Goal: Transaction & Acquisition: Purchase product/service

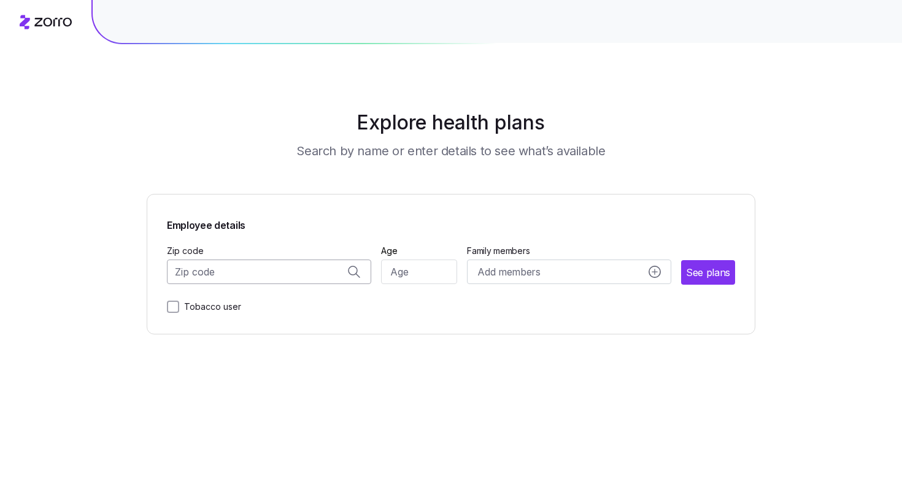
click at [256, 274] on input "Zip code" at bounding box center [269, 272] width 204 height 25
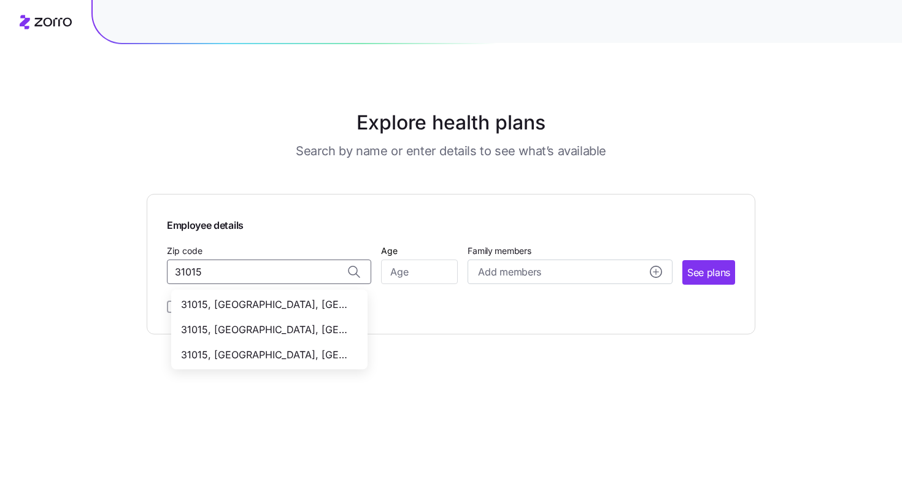
click at [294, 301] on span "31015, [GEOGRAPHIC_DATA], [GEOGRAPHIC_DATA]" at bounding box center [267, 304] width 172 height 15
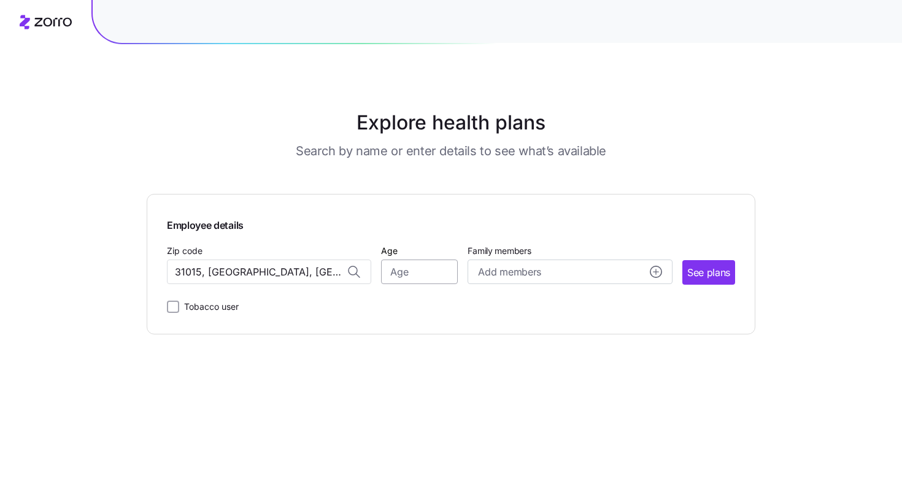
type input "31015, [GEOGRAPHIC_DATA], [GEOGRAPHIC_DATA]"
click at [405, 279] on input "Age" at bounding box center [419, 272] width 77 height 25
type input "35"
click at [692, 277] on span "See plans" at bounding box center [708, 272] width 43 height 15
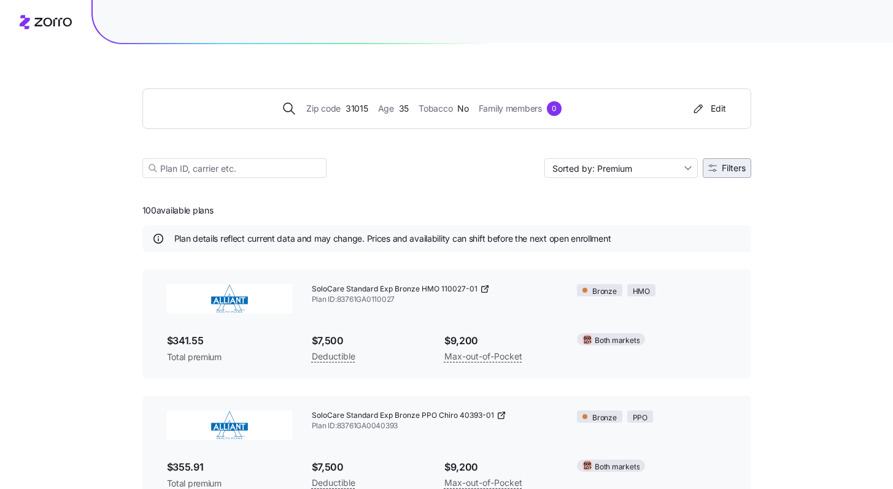
click at [742, 168] on span "Filters" at bounding box center [734, 168] width 24 height 9
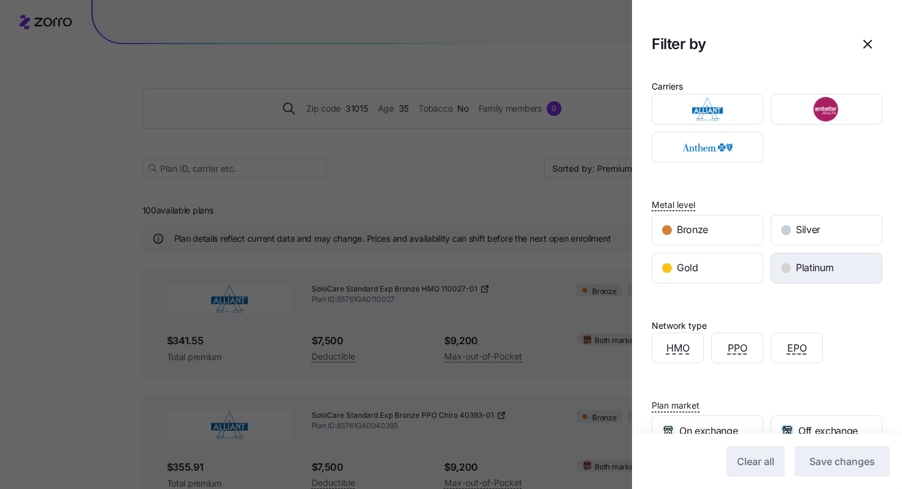
click at [825, 276] on div "Platinum" at bounding box center [826, 267] width 110 height 29
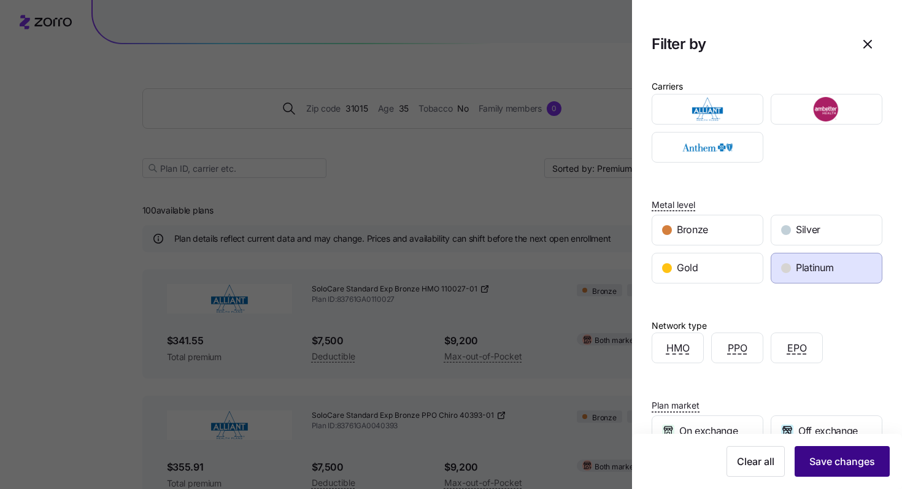
click at [838, 458] on span "Save changes" at bounding box center [842, 461] width 66 height 15
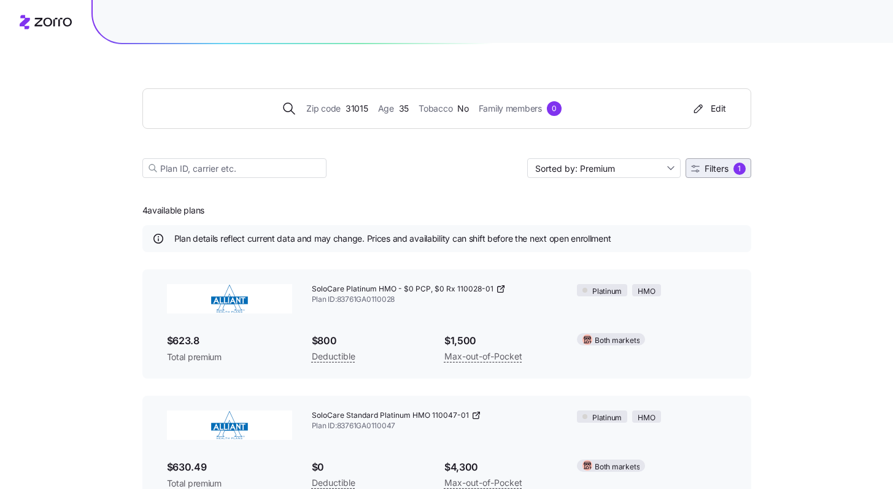
click at [720, 175] on button "Filters 1" at bounding box center [718, 168] width 66 height 20
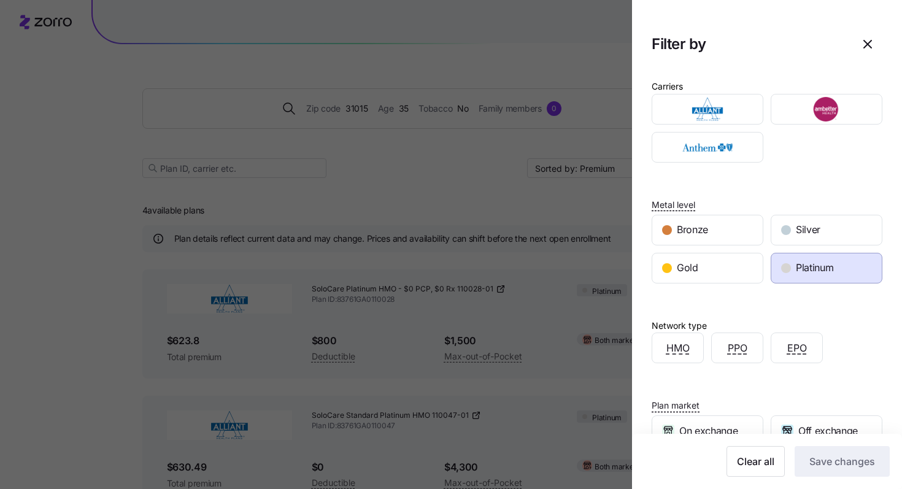
click at [812, 261] on span "Platinum" at bounding box center [814, 267] width 37 height 15
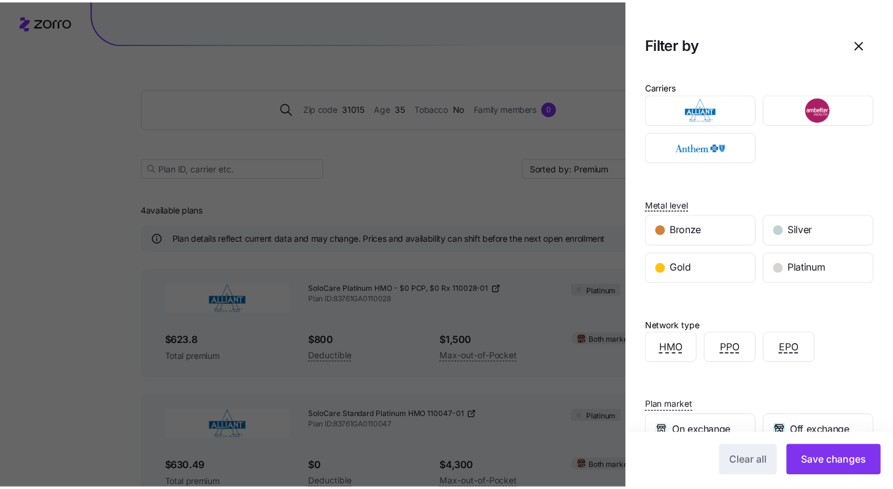
scroll to position [153, 0]
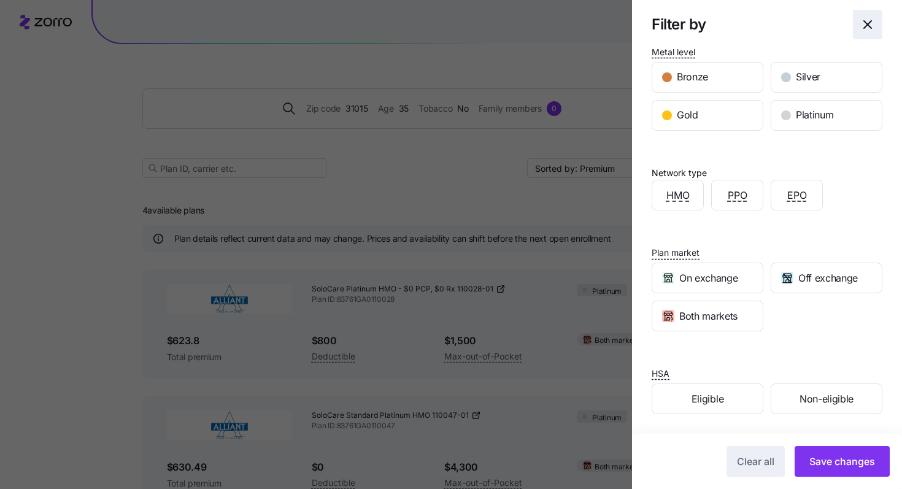
click at [860, 22] on icon "button" at bounding box center [867, 24] width 15 height 15
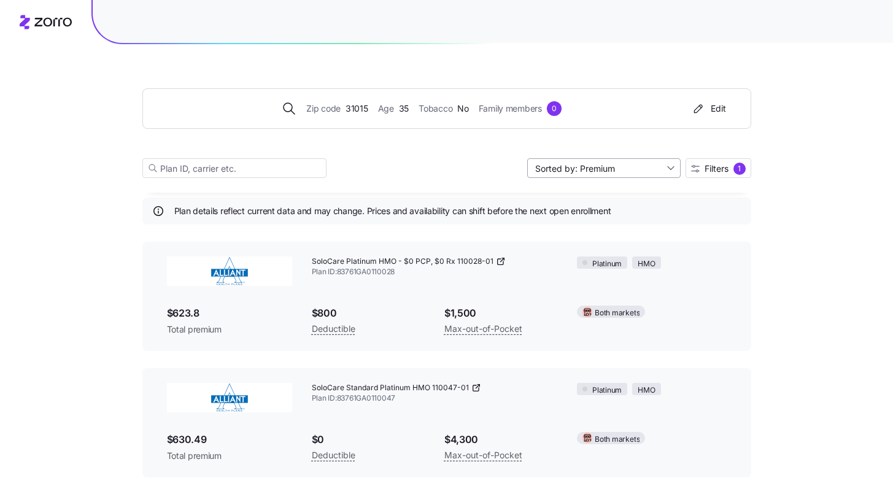
scroll to position [0, 0]
